Goal: Check status: Check status

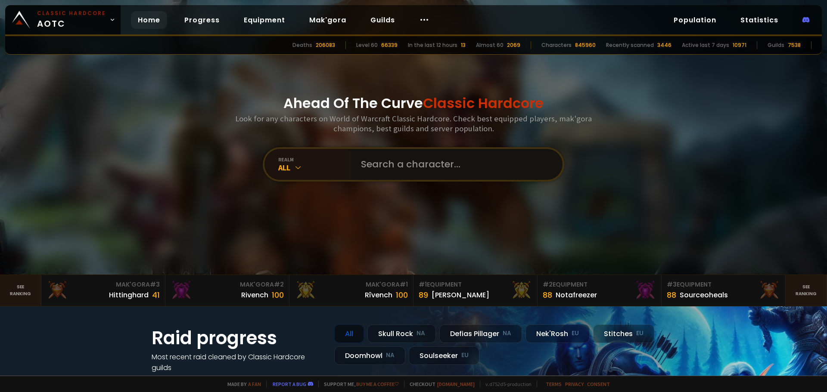
click at [442, 175] on input "text" at bounding box center [454, 164] width 196 height 31
paste input "healpordioss"
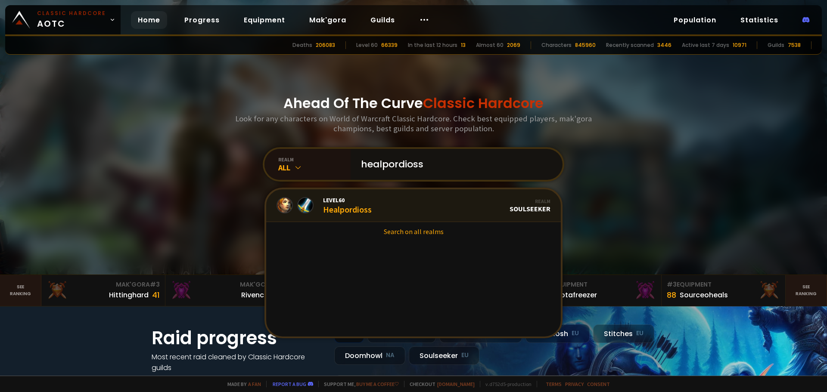
type input "healpordioss"
click at [423, 196] on link "Level 60 Healpordioss Realm Soulseeker" at bounding box center [413, 206] width 295 height 33
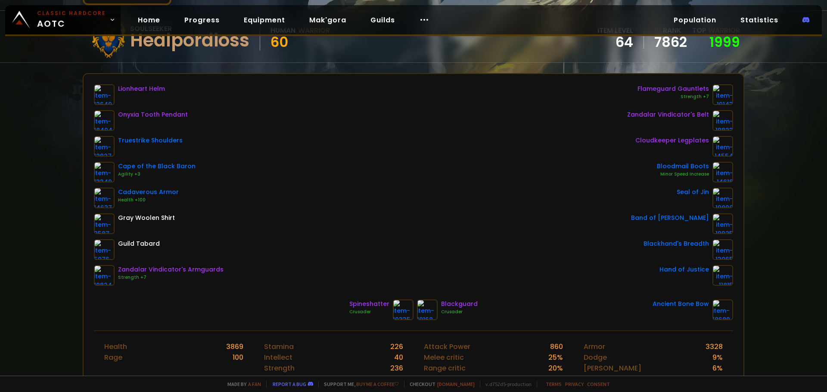
scroll to position [86, 0]
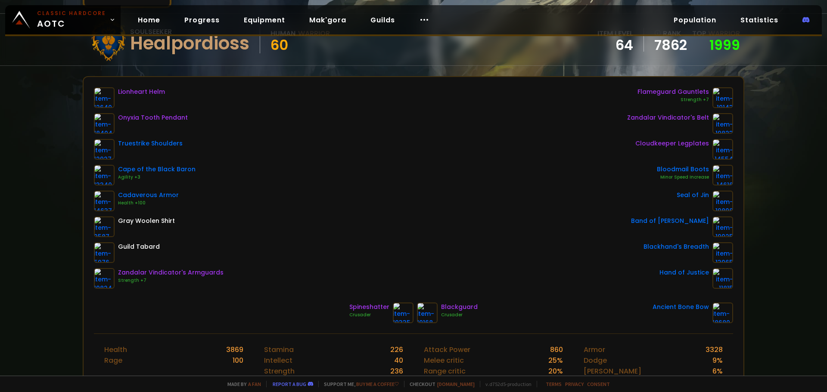
scroll to position [86, 0]
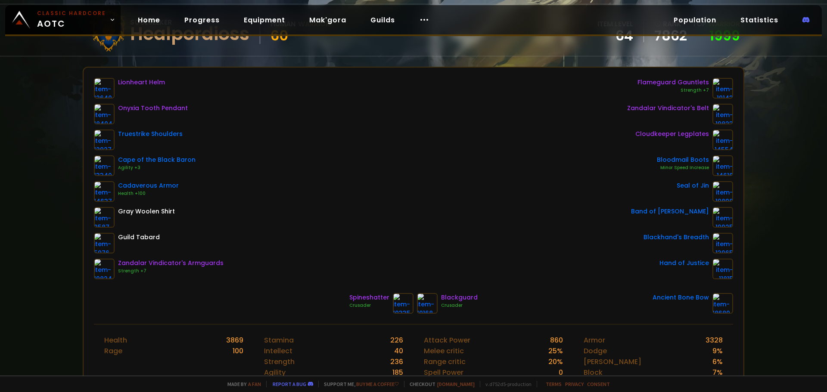
click at [692, 86] on div "Flameguard Gauntlets" at bounding box center [673, 82] width 72 height 9
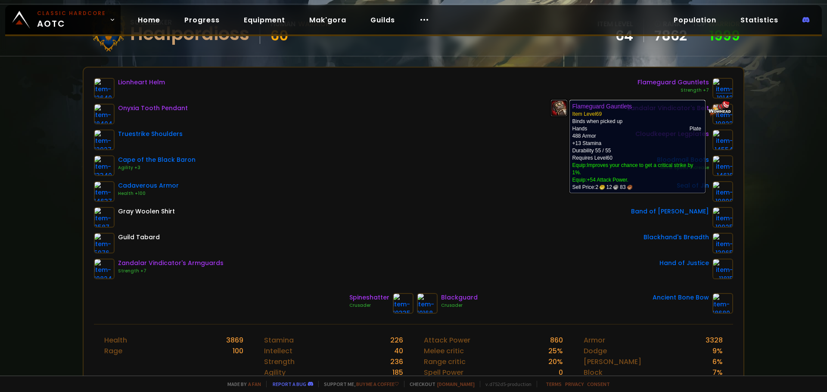
click at [712, 90] on img at bounding box center [722, 88] width 21 height 21
click at [718, 91] on img at bounding box center [722, 88] width 21 height 21
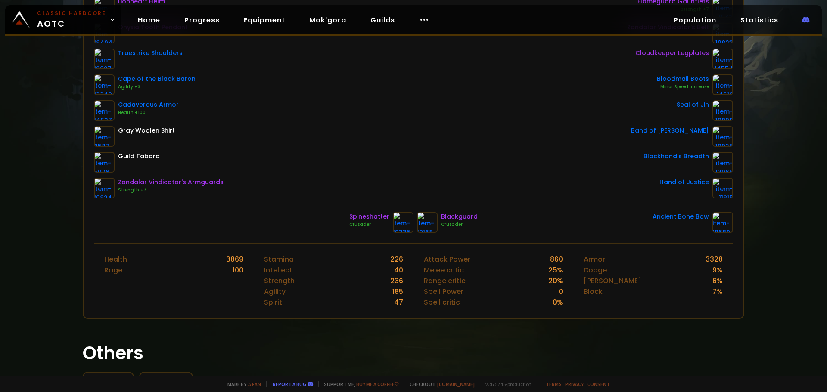
scroll to position [161, 0]
